Goal: Information Seeking & Learning: Learn about a topic

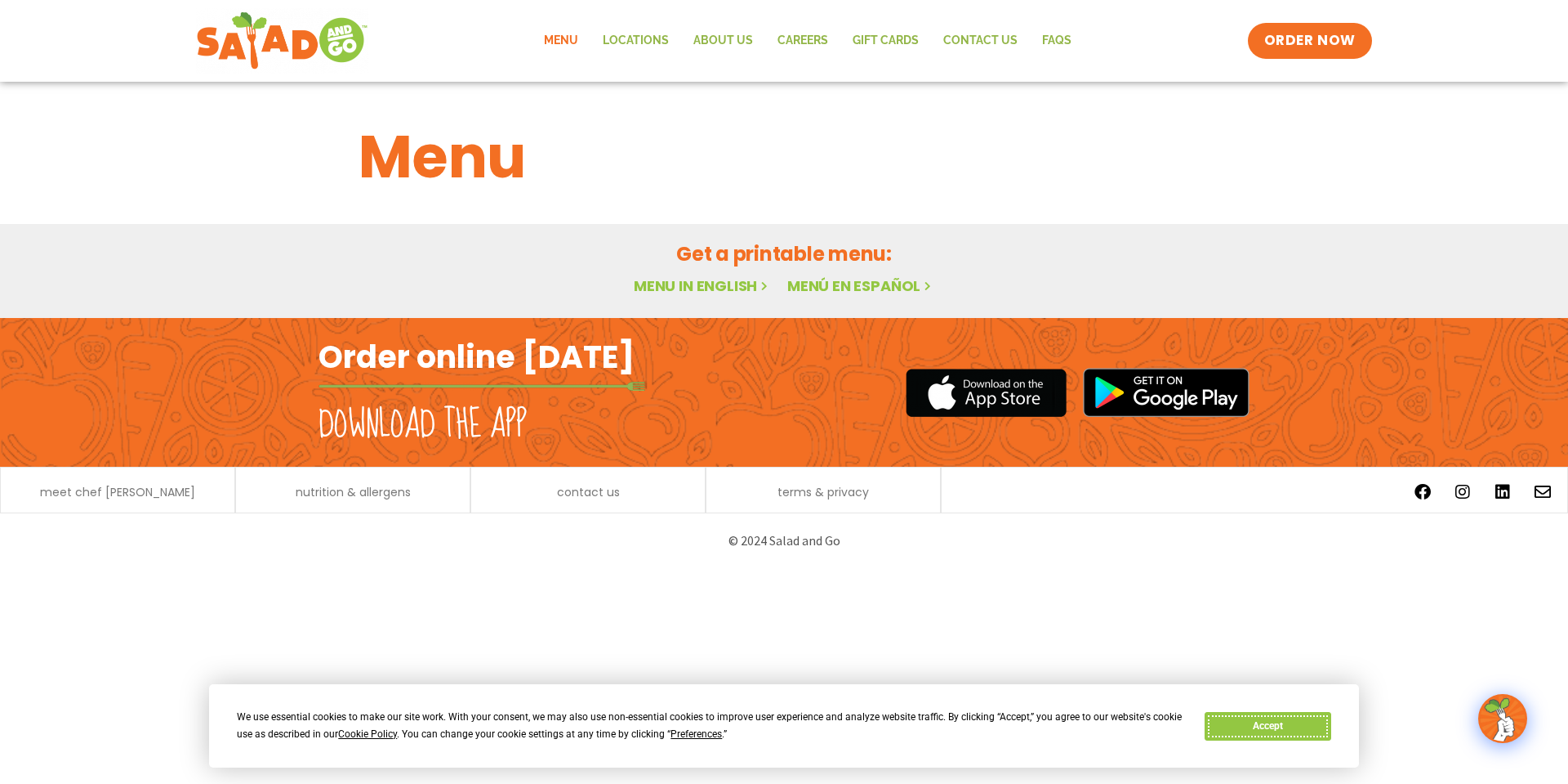
click at [1283, 726] on button "Accept" at bounding box center [1267, 727] width 125 height 29
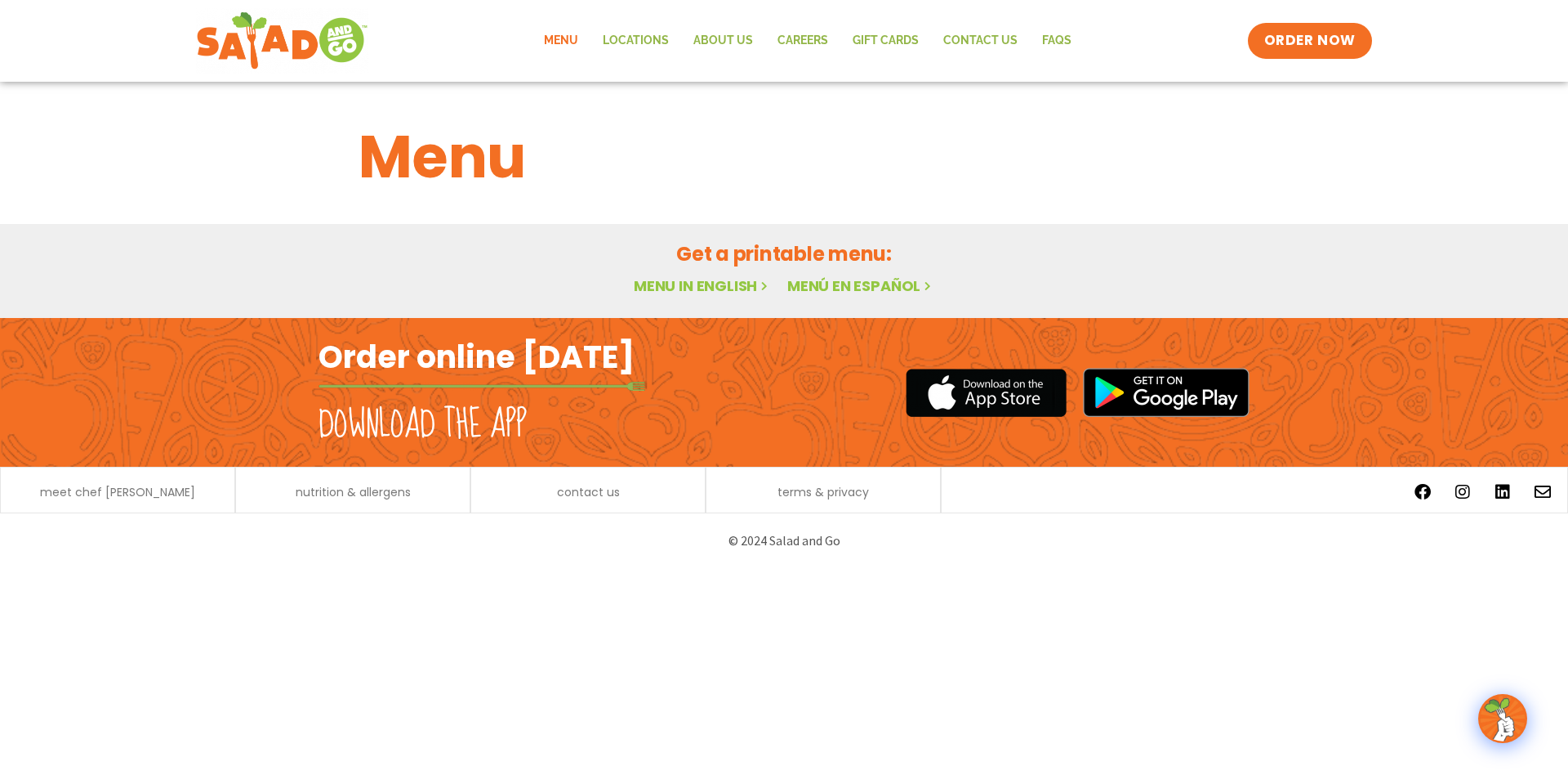
click at [700, 261] on h2 "Get a printable menu:" at bounding box center [784, 254] width 851 height 29
click at [690, 279] on link "Menu in English" at bounding box center [702, 285] width 137 height 20
click at [682, 280] on link "Menu in English" at bounding box center [702, 285] width 137 height 20
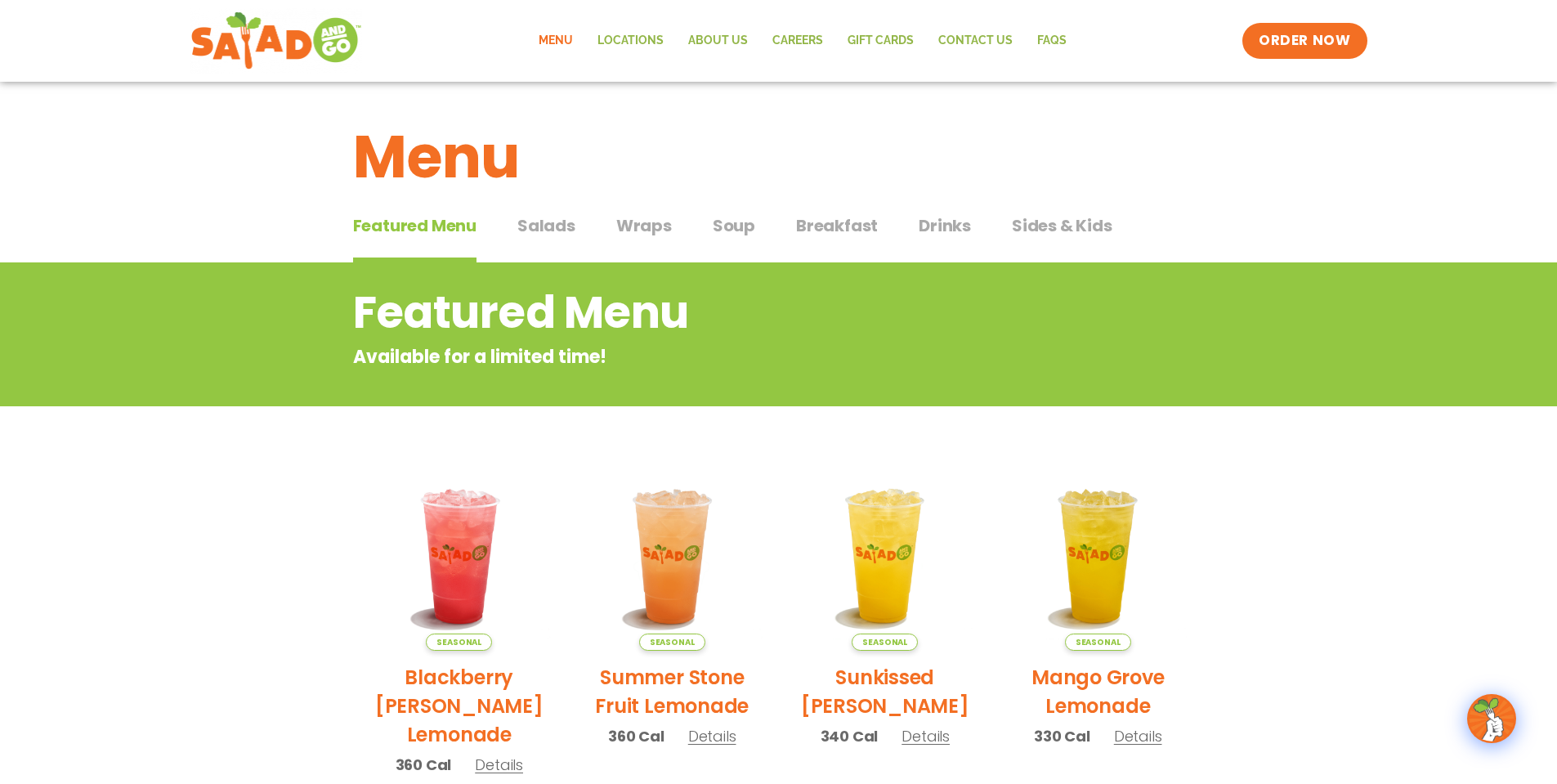
click at [638, 222] on span "Wraps" at bounding box center [644, 226] width 56 height 25
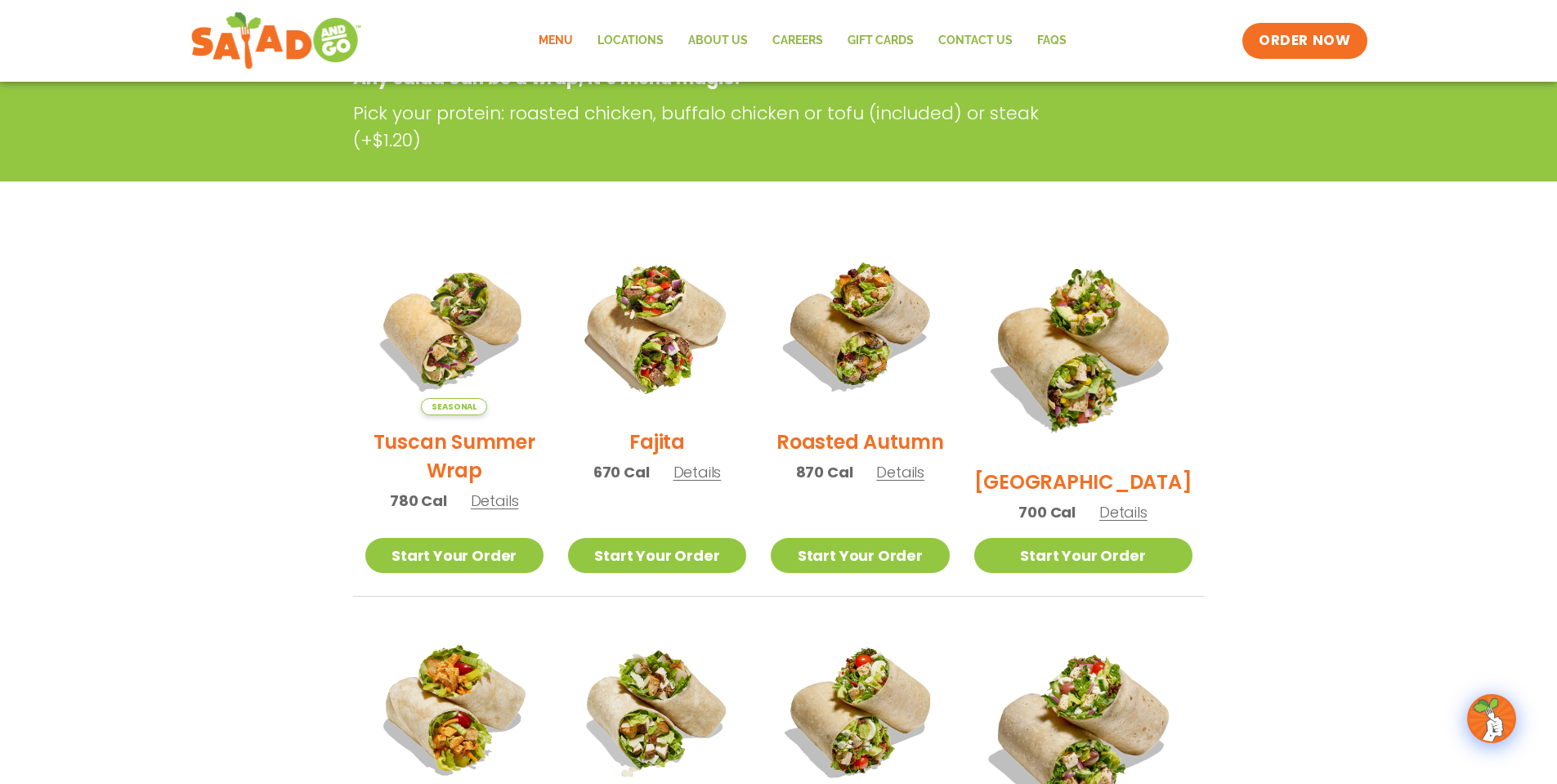
scroll to position [109, 0]
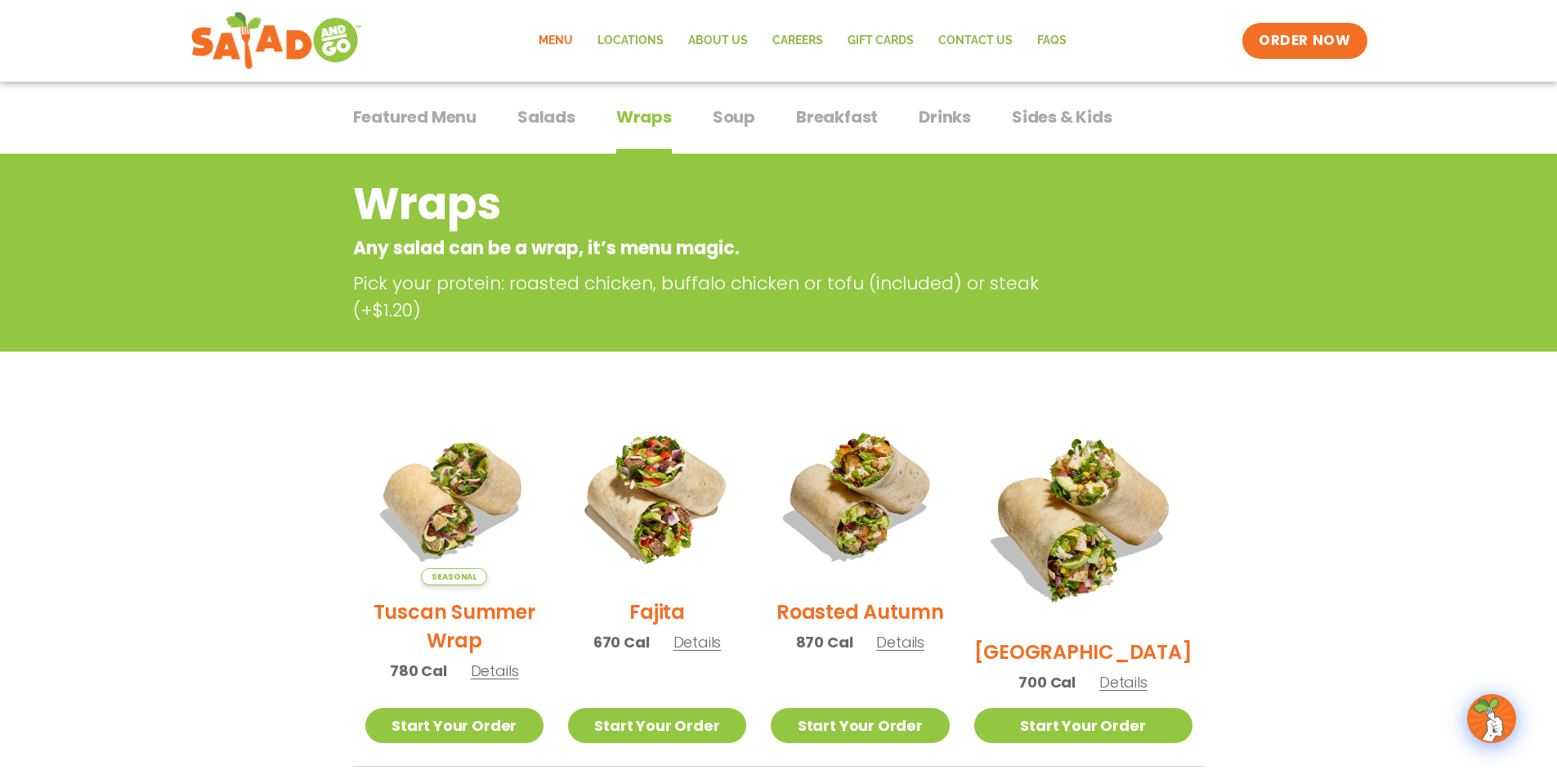
click at [551, 111] on span "Salads" at bounding box center [546, 117] width 58 height 25
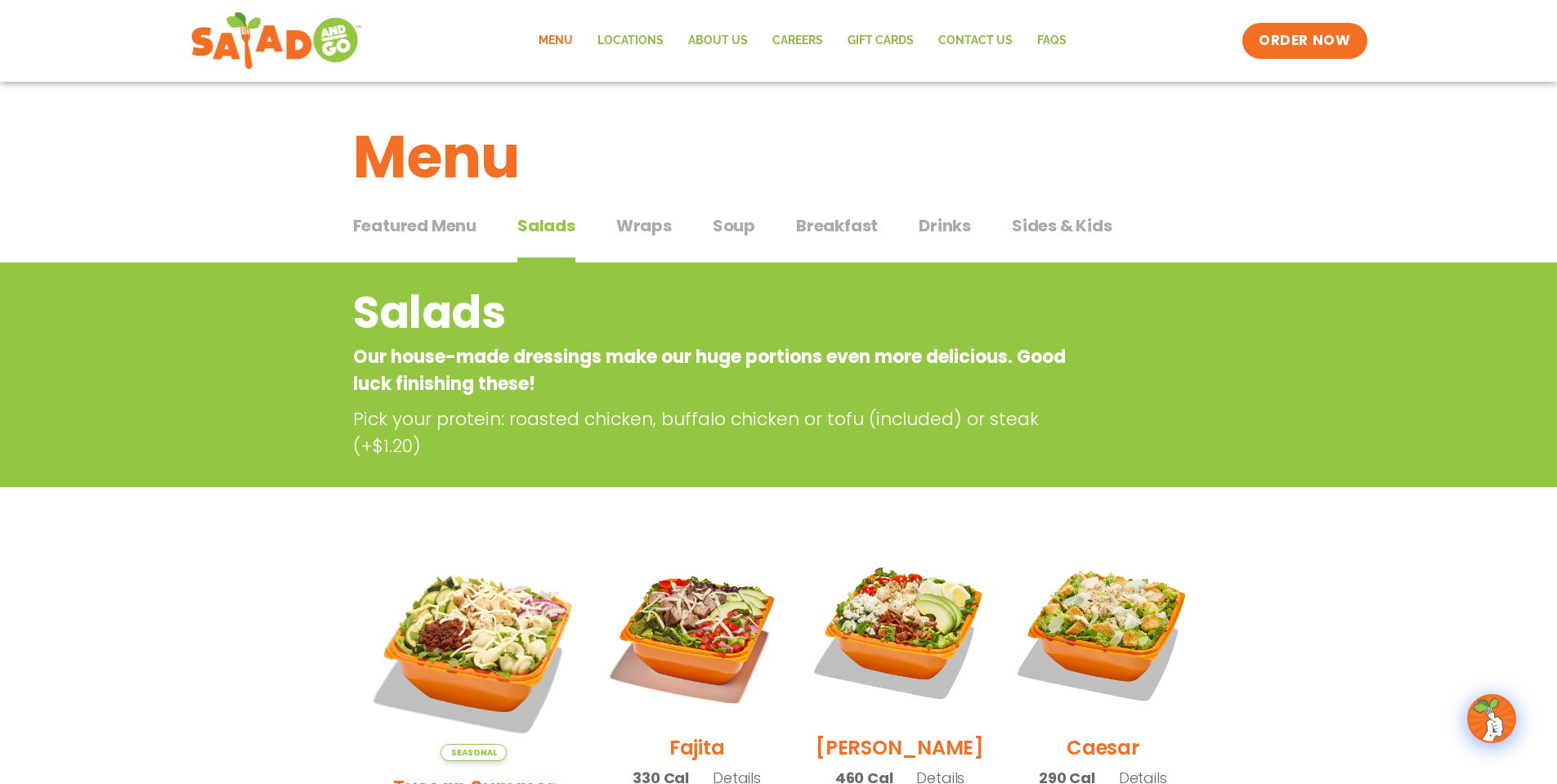
click at [747, 223] on span "Soup" at bounding box center [733, 226] width 42 height 25
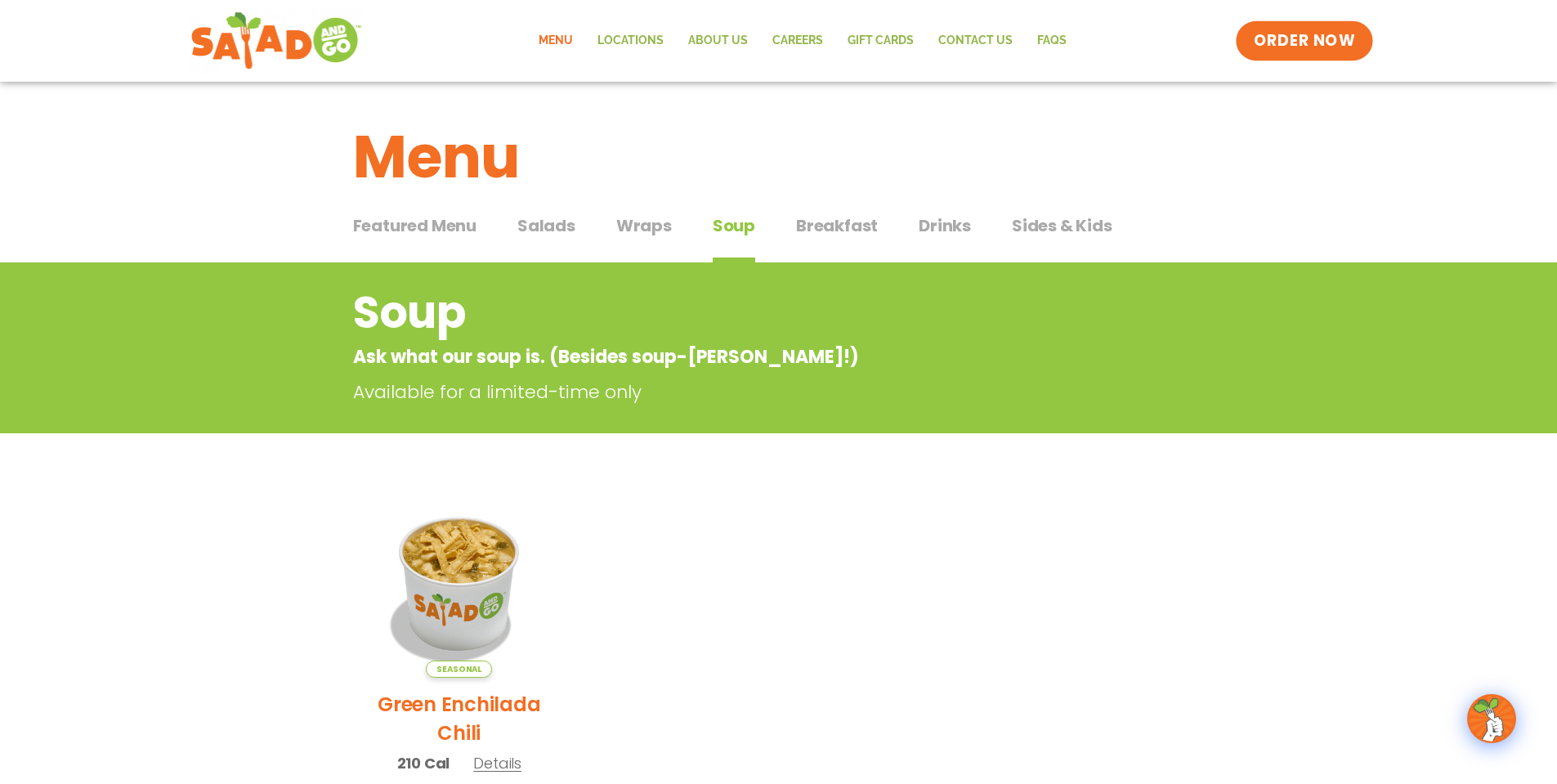
click at [1325, 31] on span "ORDER NOW" at bounding box center [1305, 41] width 102 height 21
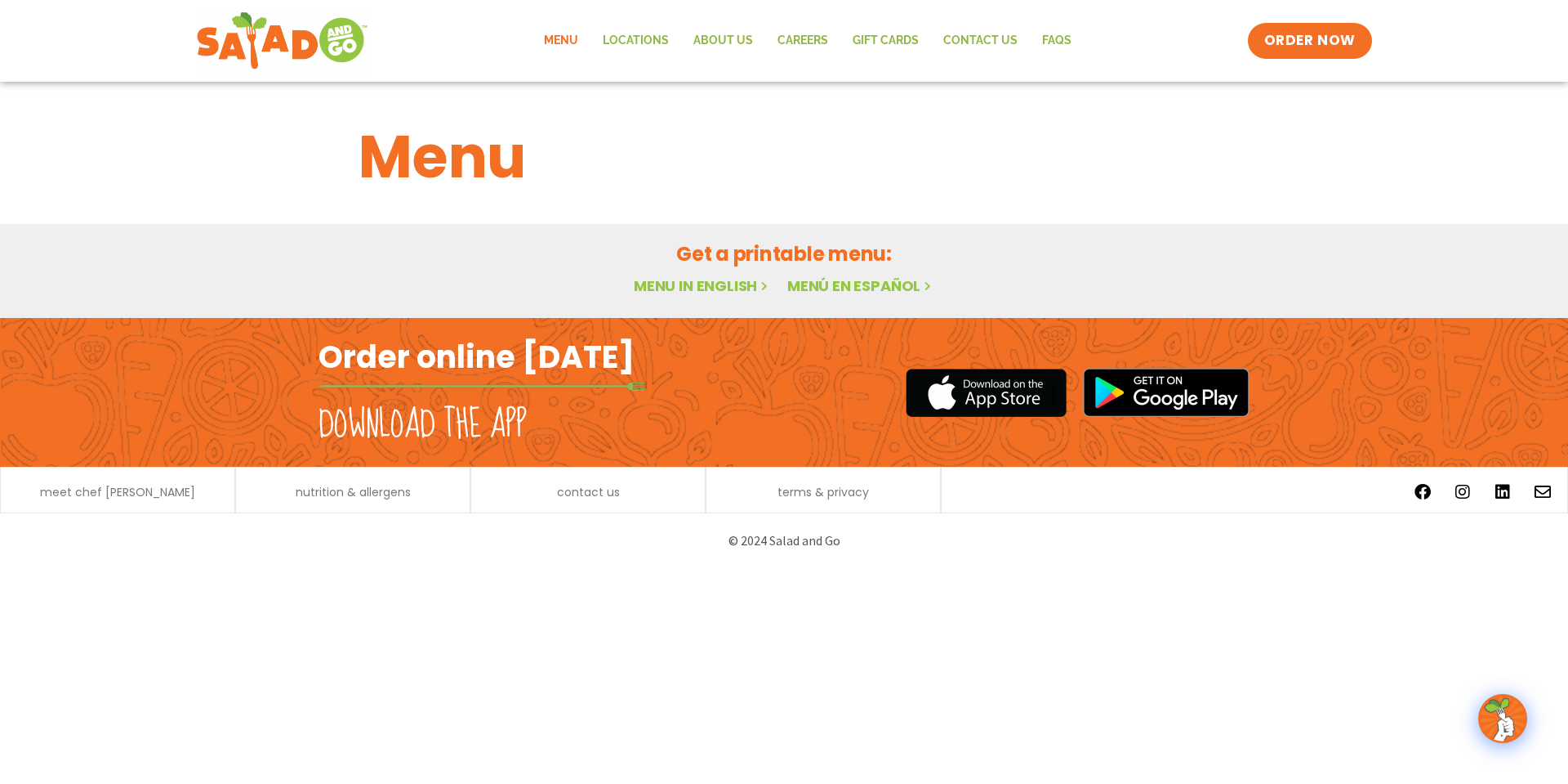
click at [572, 40] on link "Menu" at bounding box center [561, 40] width 58 height 37
click at [104, 498] on span "meet chef [PERSON_NAME]" at bounding box center [118, 492] width 155 height 11
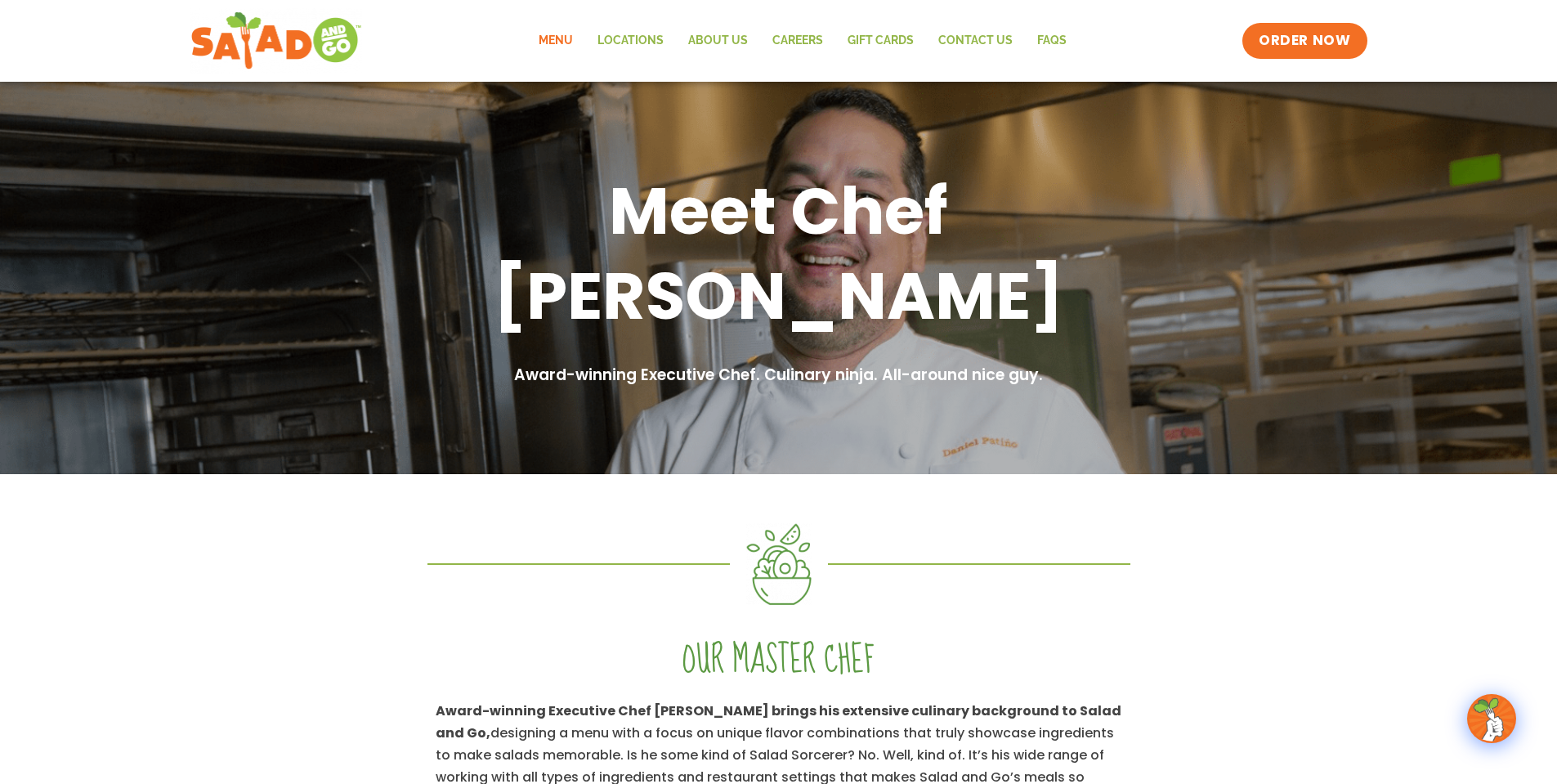
click at [562, 36] on link "Menu" at bounding box center [555, 40] width 58 height 37
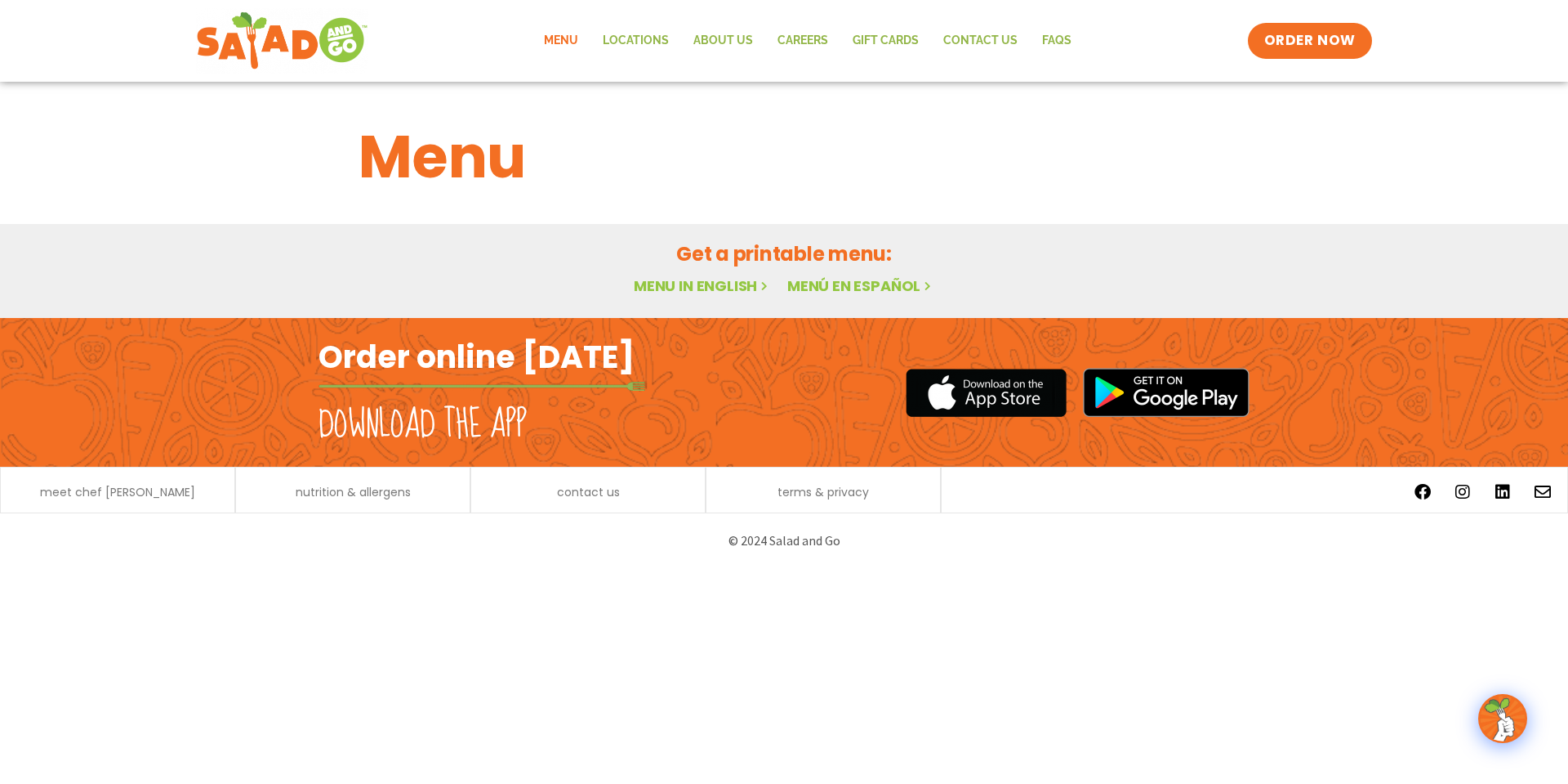
click at [713, 284] on link "Menu in English" at bounding box center [702, 285] width 137 height 20
drag, startPoint x: 0, startPoint y: 0, endPoint x: 716, endPoint y: 284, distance: 770.3
